Goal: Check status: Check status

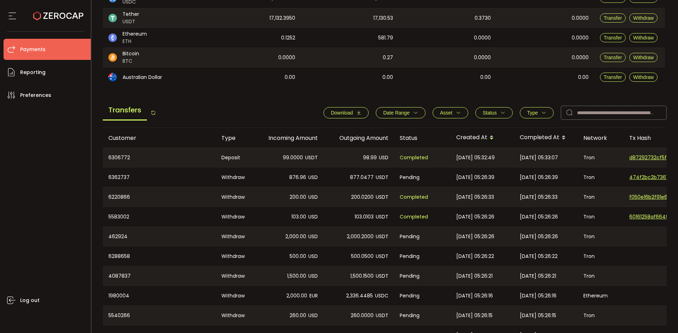
scroll to position [219, 0]
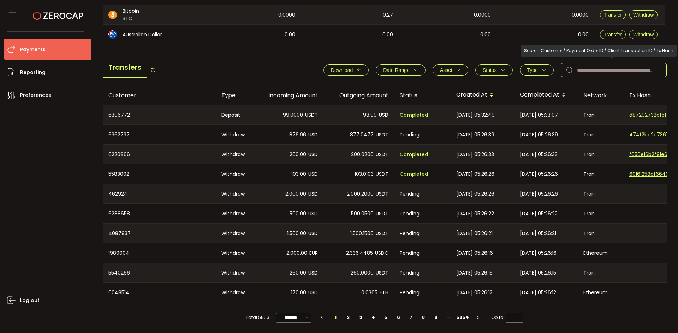
click at [593, 70] on input "text" at bounding box center [613, 70] width 106 height 14
paste input "*******"
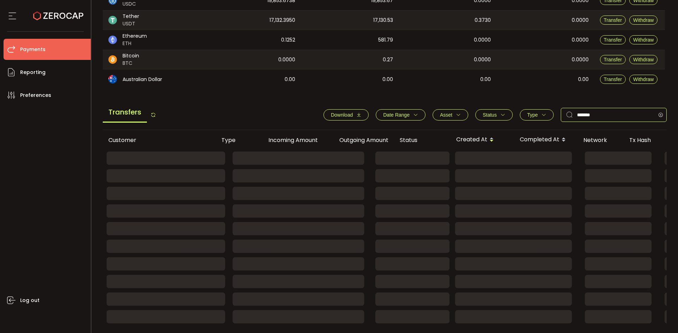
scroll to position [96, 0]
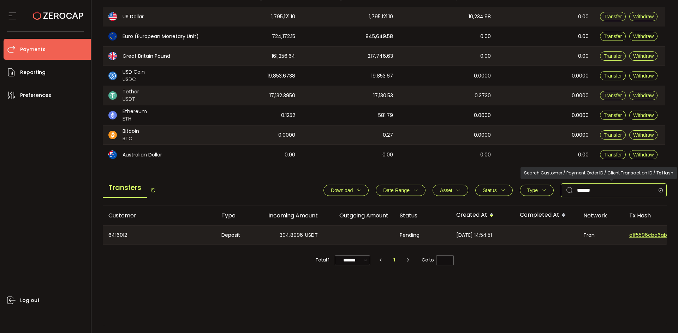
click at [617, 191] on input "*******" at bounding box center [613, 191] width 106 height 14
paste input "text"
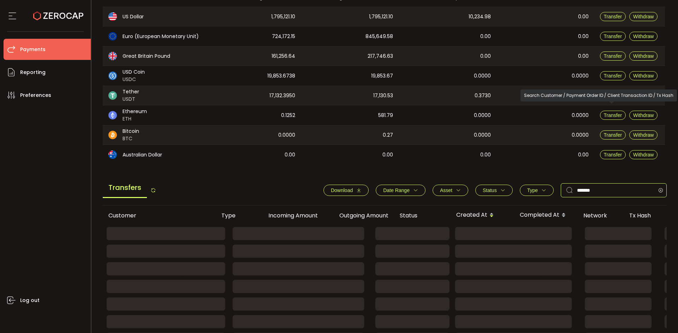
type input "*******"
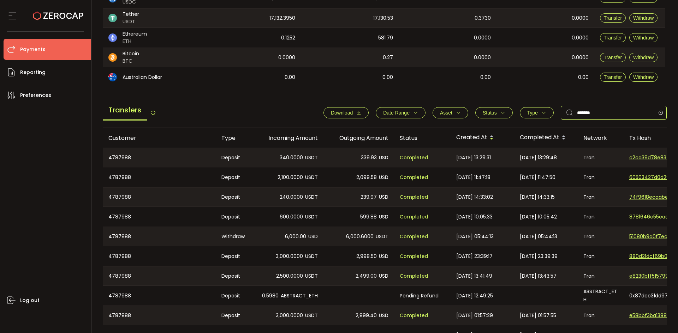
scroll to position [219, 0]
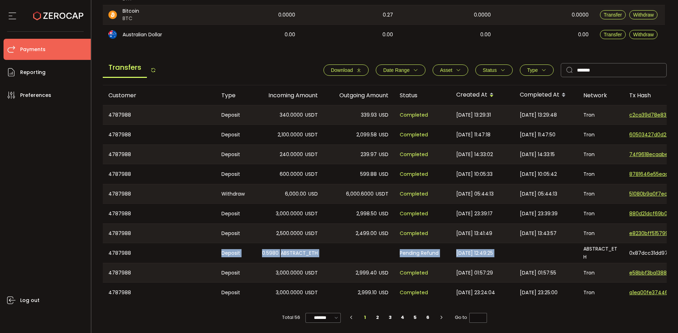
drag, startPoint x: 176, startPoint y: 251, endPoint x: 572, endPoint y: 252, distance: 396.3
click at [572, 252] on tr "4787988 Deposit 0.5980 ABSTRACT_ETH Pending Refund 2025-08-01 12:49:25 ABSTRACT…" at bounding box center [474, 253] width 743 height 20
click at [303, 255] on div "0.5980 ABSTRACT_ETH" at bounding box center [288, 253] width 71 height 20
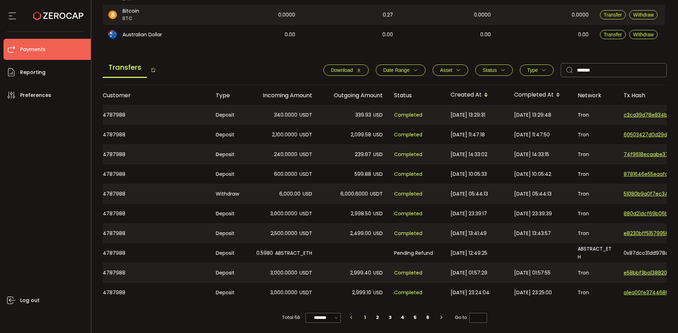
scroll to position [0, 8]
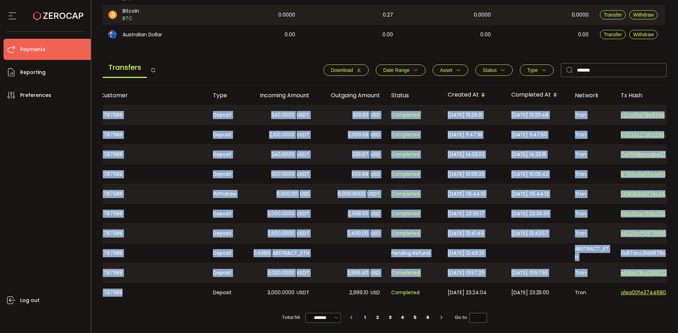
drag, startPoint x: 194, startPoint y: 300, endPoint x: 183, endPoint y: 301, distance: 11.4
click at [185, 301] on div "4787988 Deposit 340.0000 USDT 339.93 USD Completed 2025-08-12 13:29:31 2025-08-…" at bounding box center [385, 204] width 564 height 198
click at [182, 300] on div "4787988" at bounding box center [150, 293] width 113 height 20
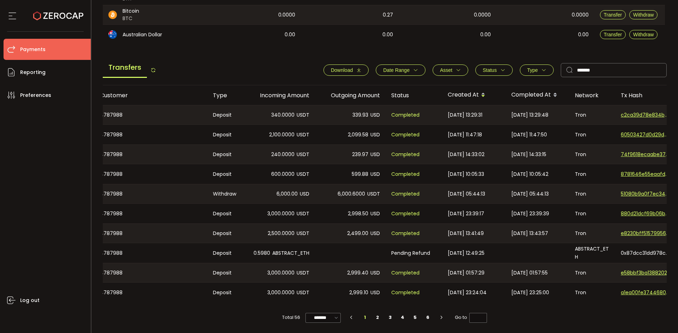
drag, startPoint x: 182, startPoint y: 300, endPoint x: 168, endPoint y: 300, distance: 14.8
click at [168, 300] on div "4787988" at bounding box center [150, 293] width 113 height 20
